Goal: Task Accomplishment & Management: Use online tool/utility

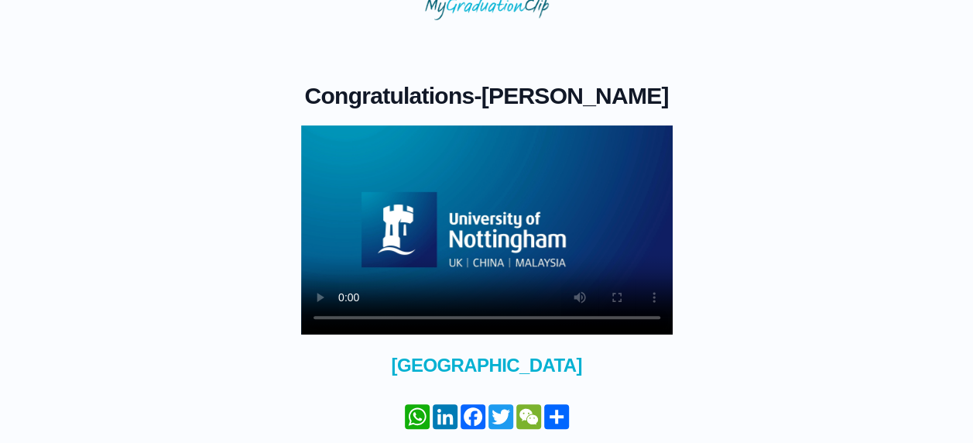
scroll to position [60, 0]
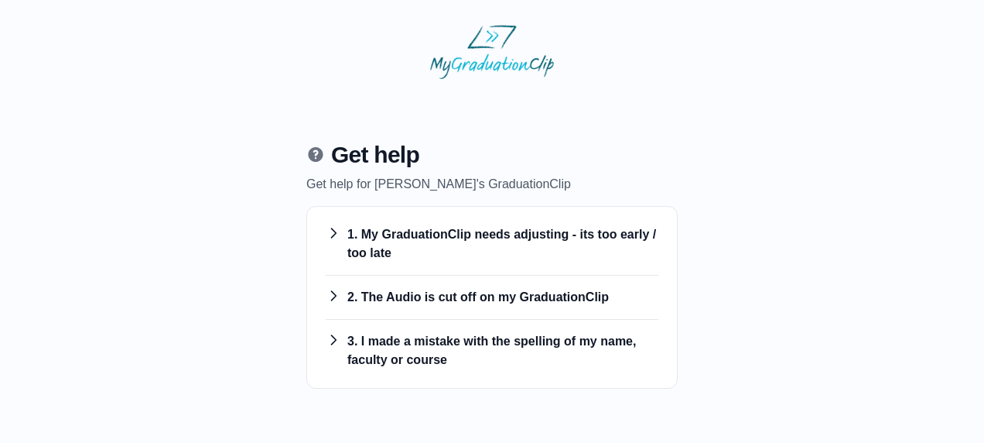
click at [449, 238] on h3 "1. My GraduationClip needs adjusting - its too early / too late" at bounding box center [492, 243] width 333 height 37
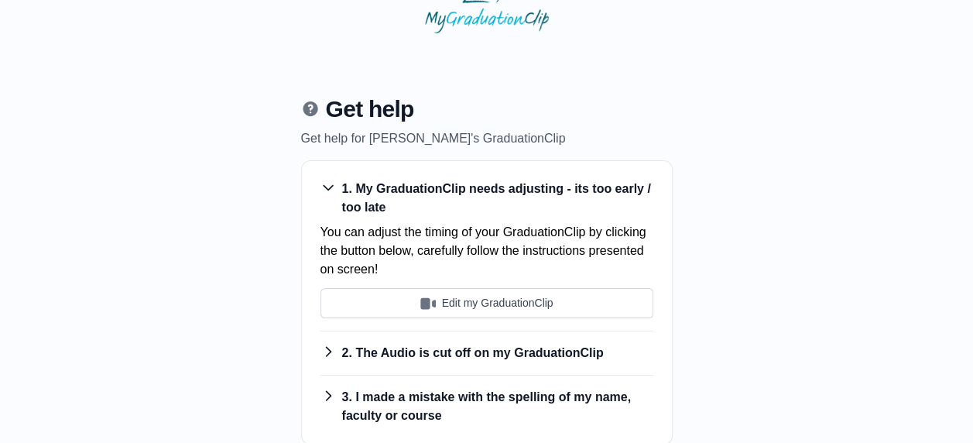
scroll to position [47, 0]
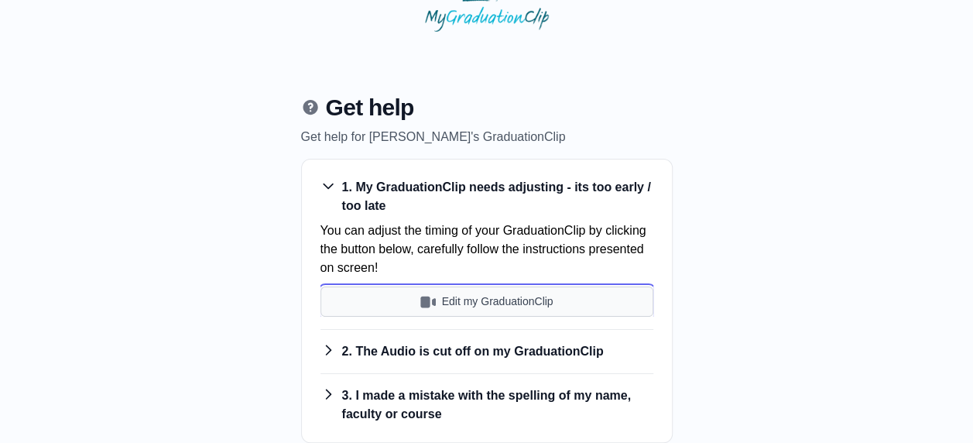
click at [499, 301] on button "Edit my GraduationClip" at bounding box center [486, 301] width 333 height 30
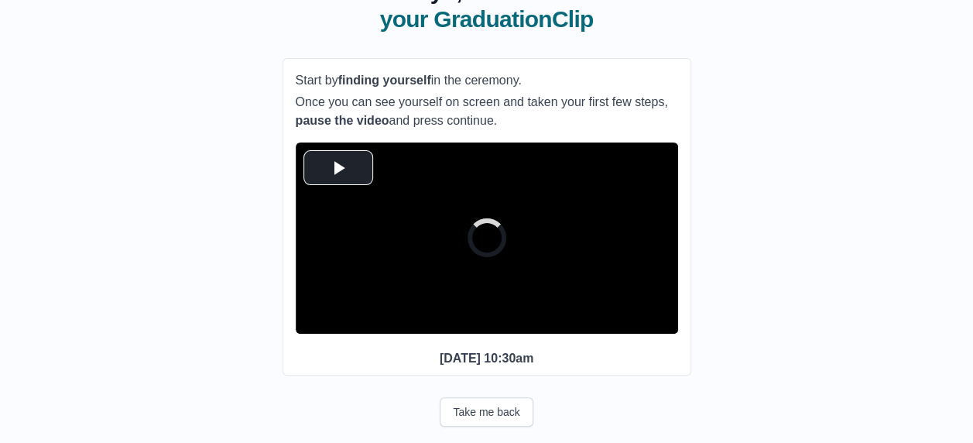
scroll to position [129, 0]
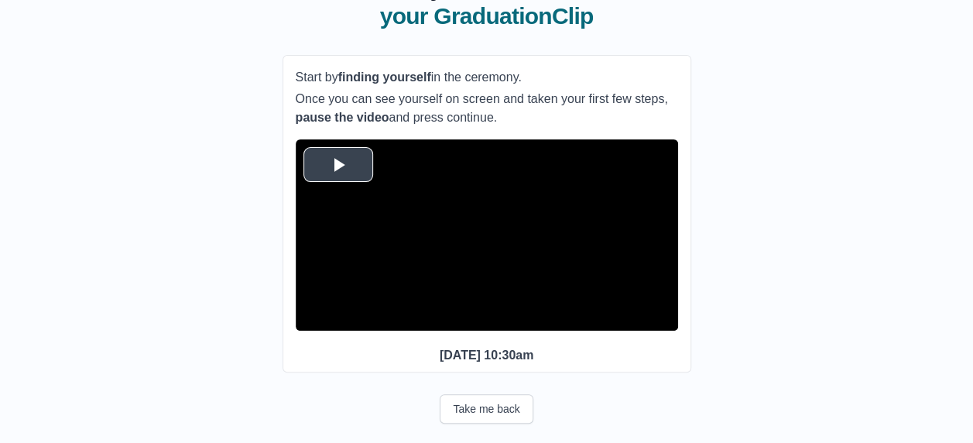
click at [338, 164] on span "Video Player" at bounding box center [338, 164] width 0 height 0
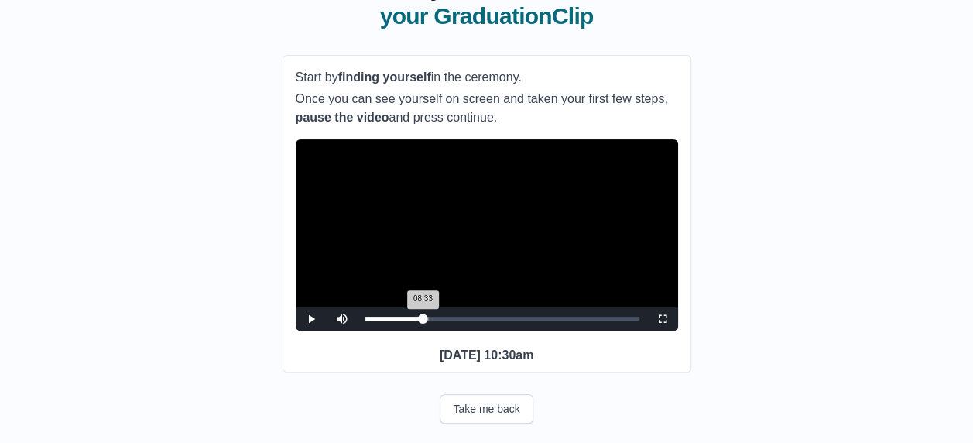
click at [423, 320] on div "08:33 Progress : 0%" at bounding box center [394, 319] width 58 height 4
click at [311, 319] on span "Video Player" at bounding box center [311, 319] width 0 height 0
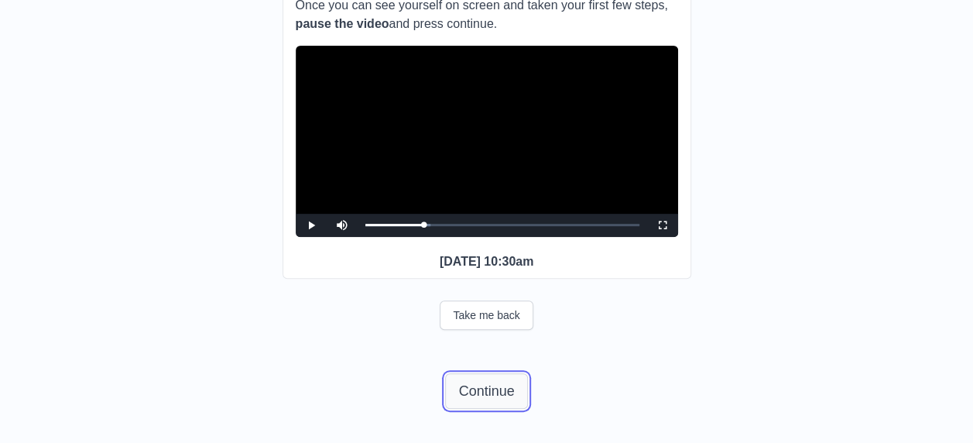
click at [480, 389] on button "Continue" at bounding box center [486, 391] width 82 height 36
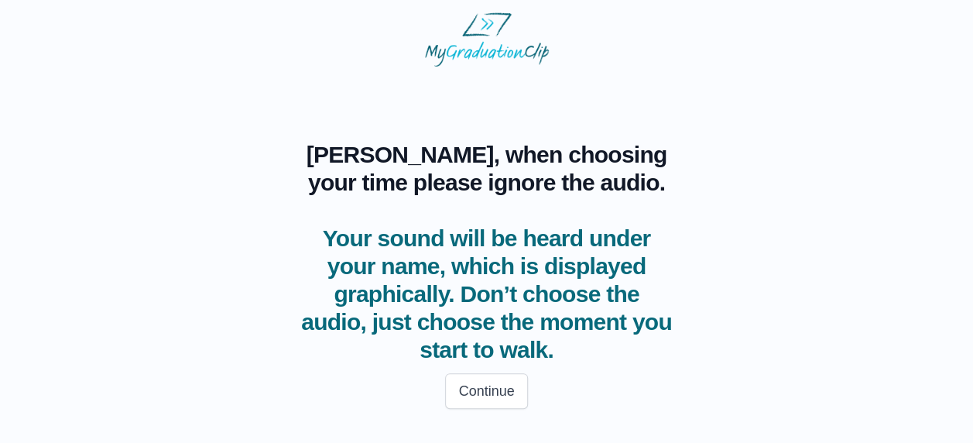
scroll to position [11, 0]
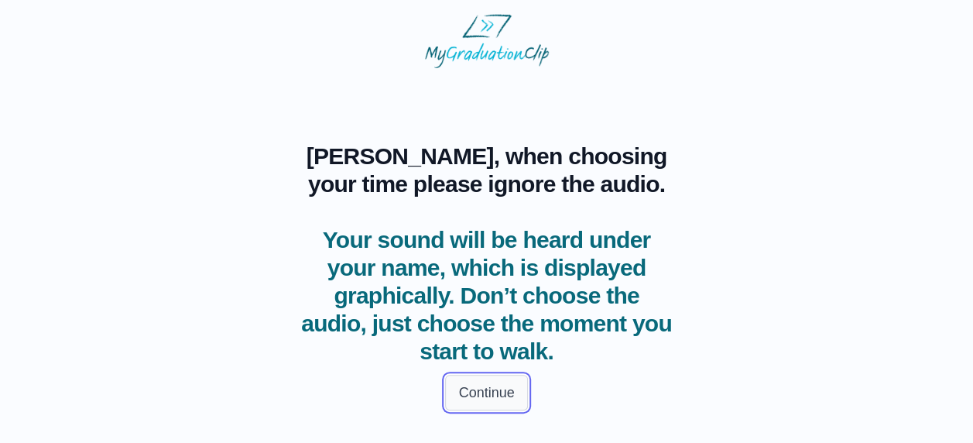
click at [492, 399] on button "Continue" at bounding box center [486, 393] width 82 height 36
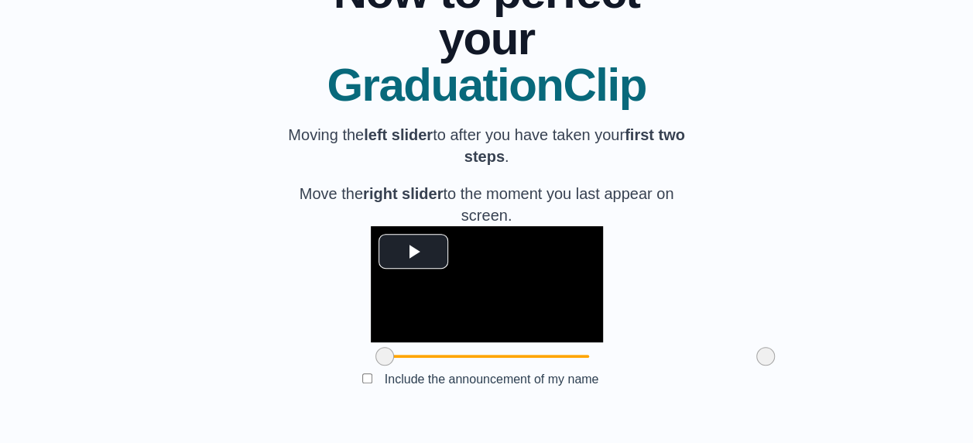
scroll to position [248, 0]
drag, startPoint x: 290, startPoint y: 358, endPoint x: 379, endPoint y: 404, distance: 100.4
click at [379, 404] on div "**********" at bounding box center [486, 181] width 409 height 474
drag, startPoint x: 673, startPoint y: 359, endPoint x: 584, endPoint y: 475, distance: 146.3
click at [584, 442] on html "**********" at bounding box center [486, 153] width 973 height 577
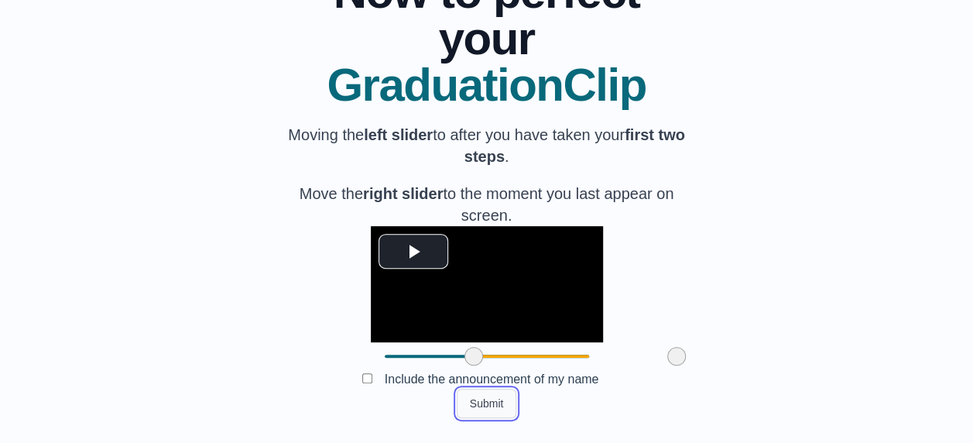
click at [491, 407] on button "Submit" at bounding box center [487, 403] width 60 height 29
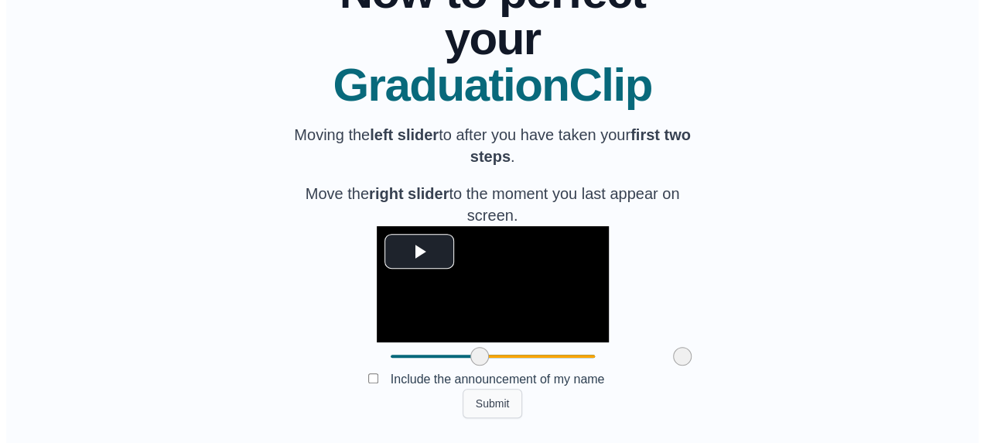
scroll to position [0, 0]
